Goal: Communication & Community: Answer question/provide support

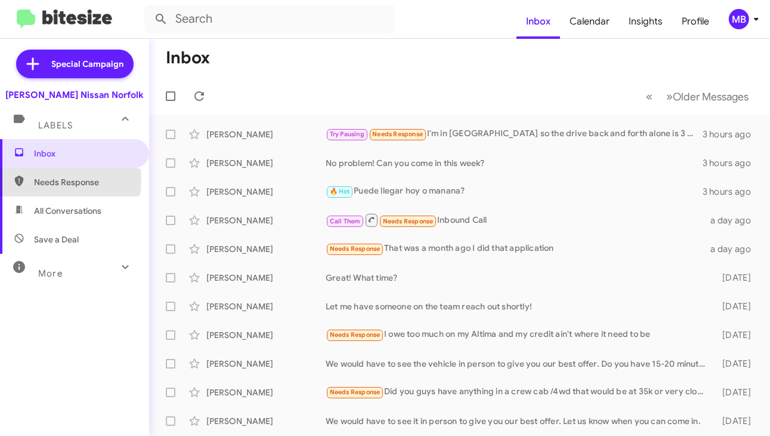
click at [50, 180] on span "Needs Response" at bounding box center [84, 182] width 101 height 12
type input "in:needs-response"
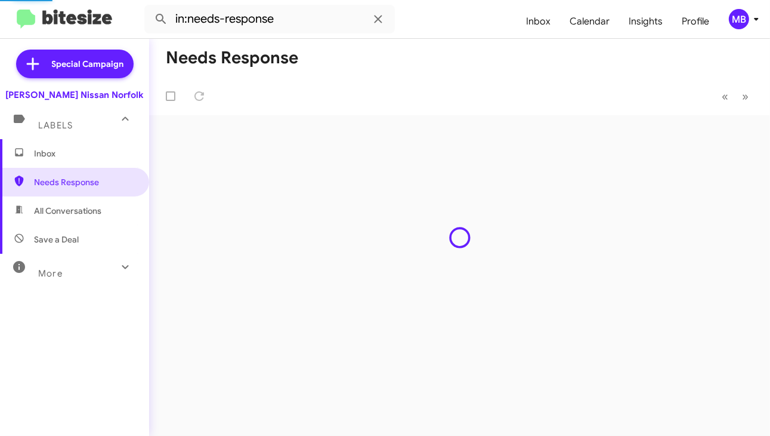
click at [55, 161] on span "Inbox" at bounding box center [74, 153] width 149 height 29
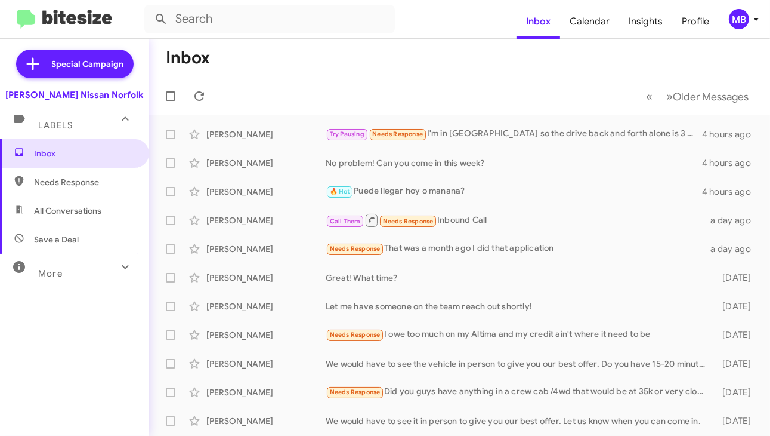
click at [292, 97] on mat-toolbar-row "« Previous » Next Older Messages" at bounding box center [459, 96] width 621 height 38
click at [48, 187] on span "Needs Response" at bounding box center [84, 182] width 101 height 12
type input "in:needs-response"
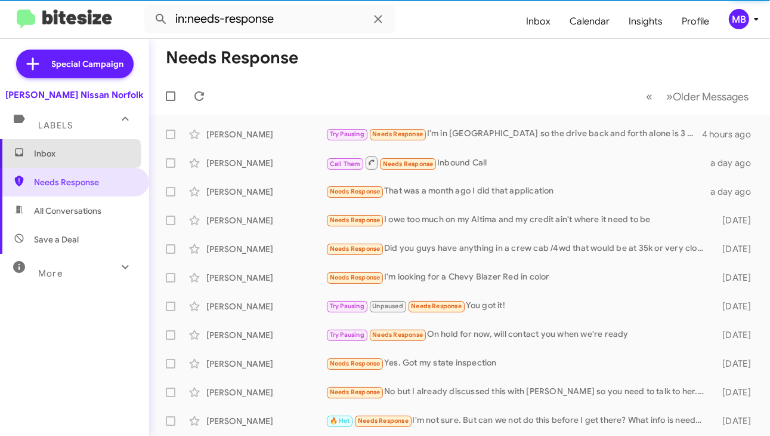
click at [56, 154] on span "Inbox" at bounding box center [84, 153] width 101 height 12
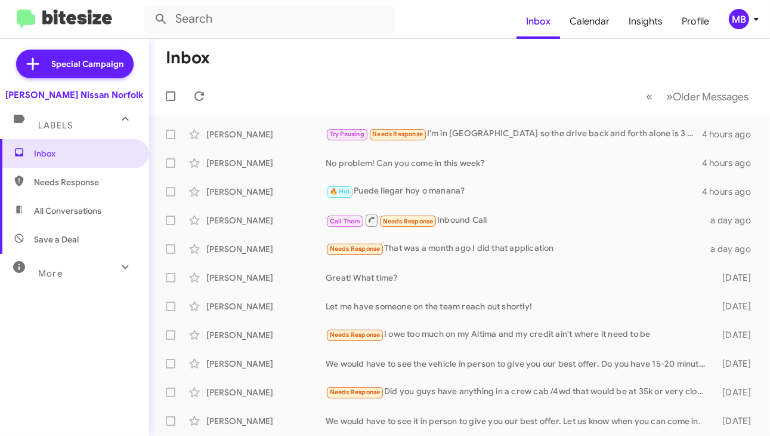
click at [331, 78] on mat-toolbar-row "« Previous » Next Older Messages" at bounding box center [459, 96] width 621 height 38
